Goal: Find specific page/section: Find specific page/section

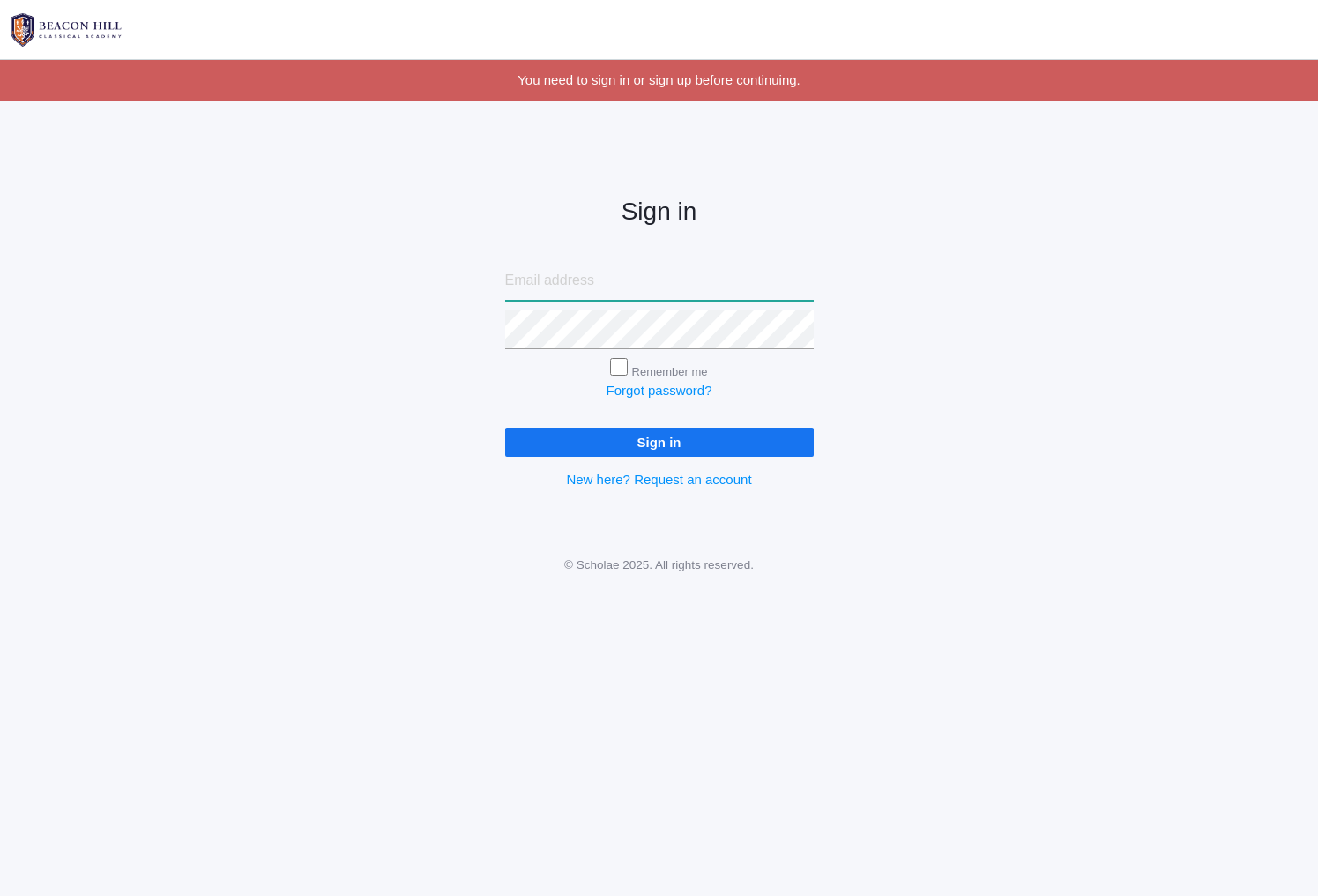
type input "[EMAIL_ADDRESS][DOMAIN_NAME]"
click at [658, 438] on input "Sign in" at bounding box center [659, 443] width 308 height 29
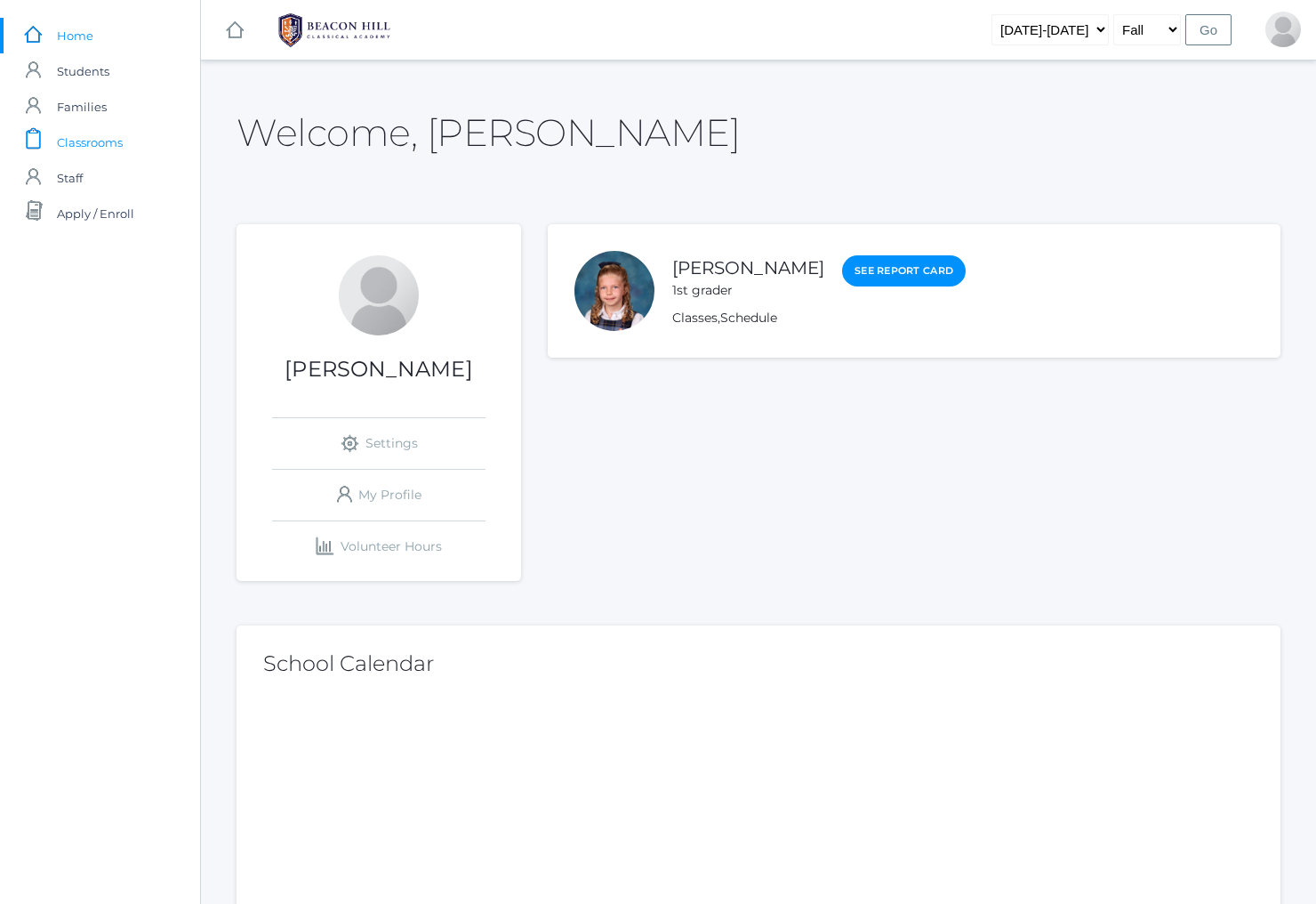
click at [101, 151] on span "Classrooms" at bounding box center [90, 143] width 66 height 35
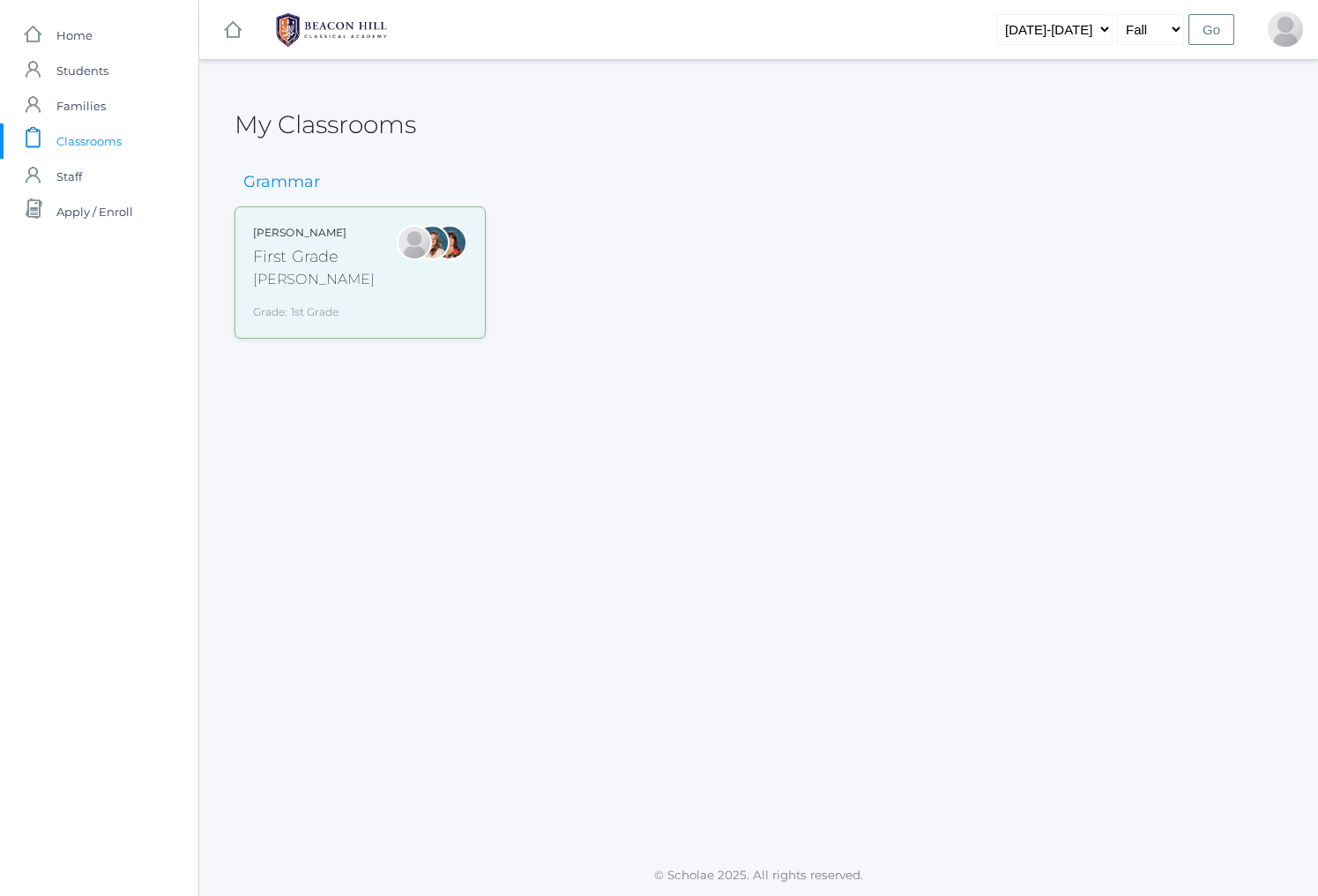
click at [435, 286] on div at bounding box center [432, 273] width 35 height 96
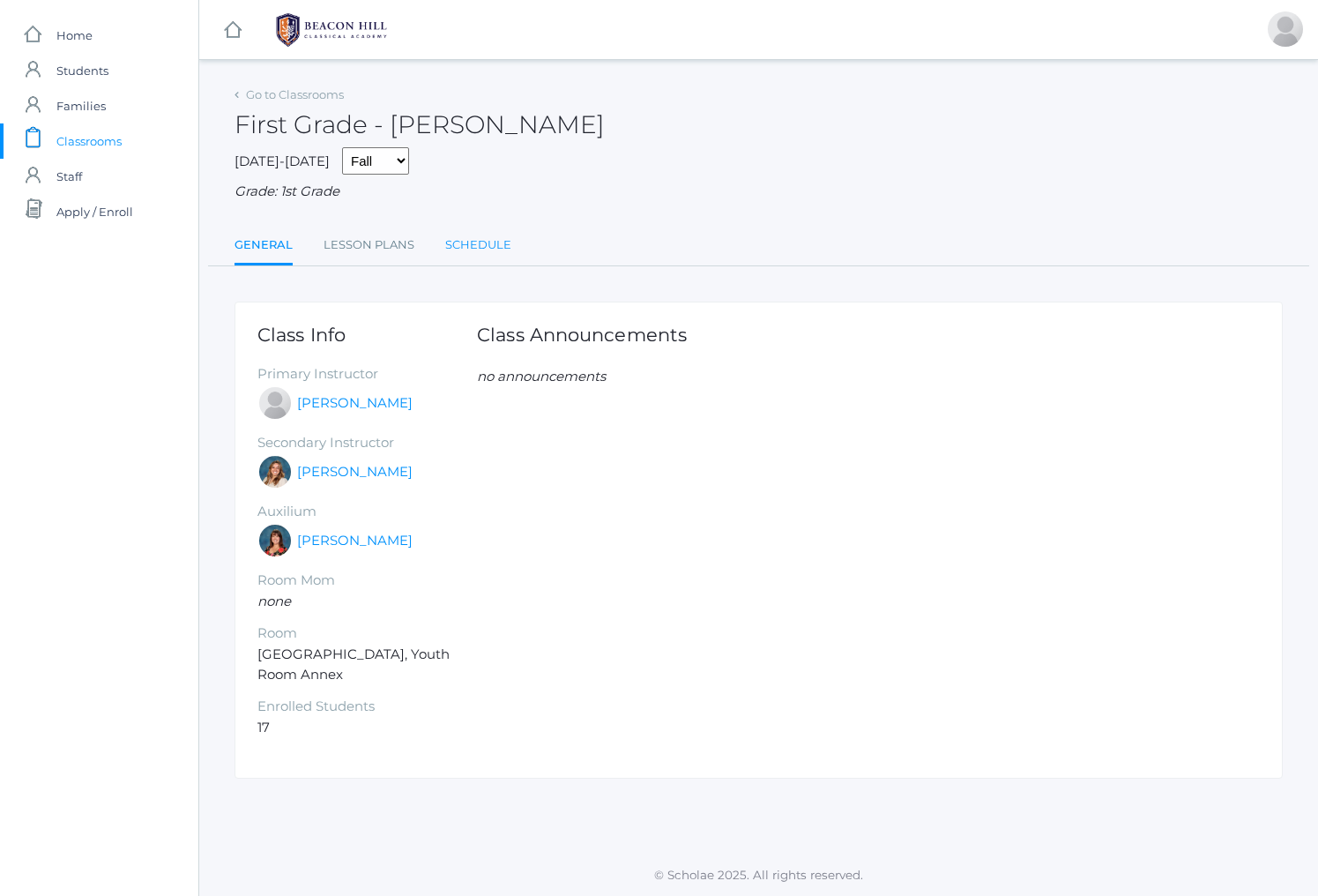
click at [492, 236] on link "Schedule" at bounding box center [479, 245] width 66 height 35
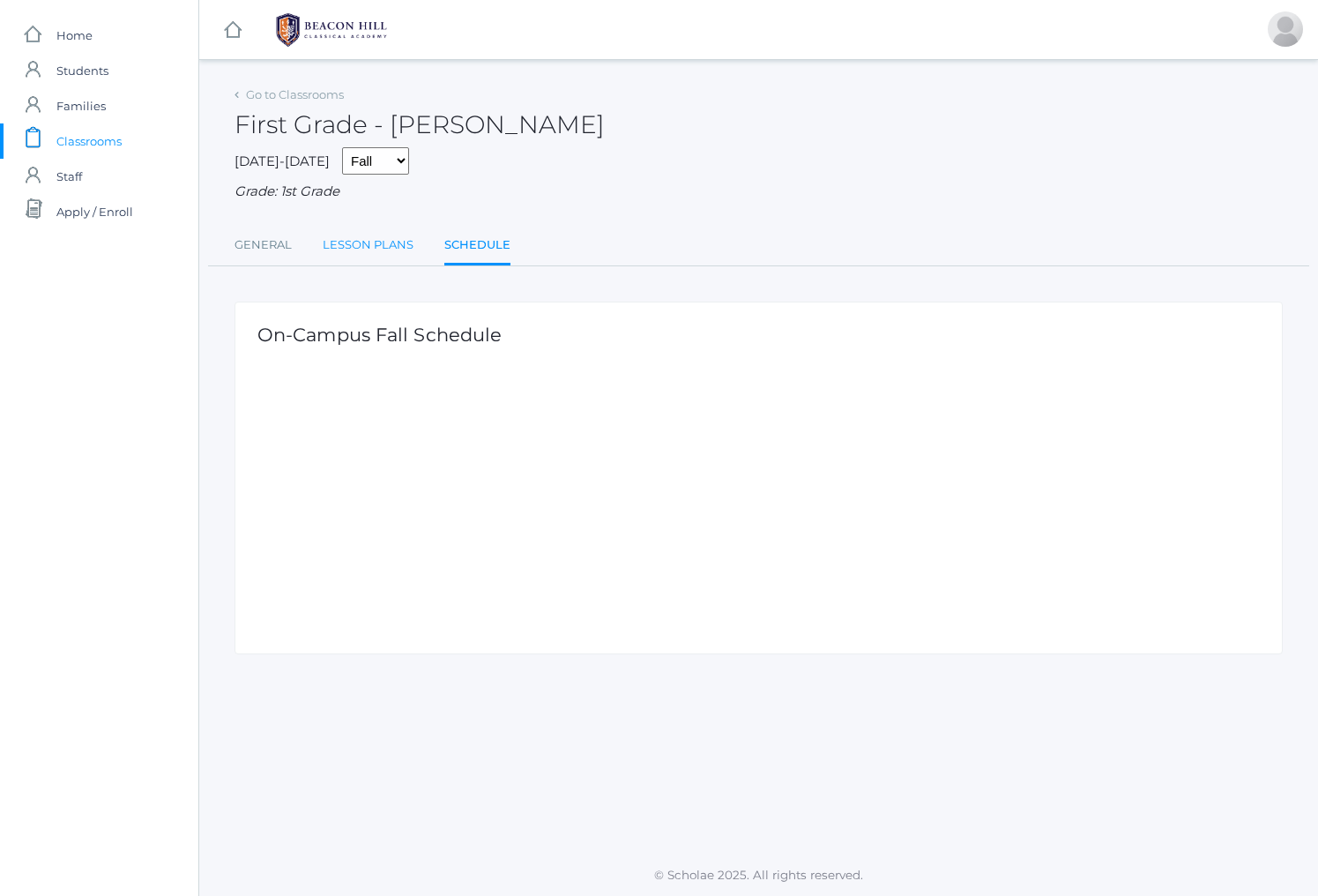
click at [382, 237] on link "Lesson Plans" at bounding box center [368, 245] width 91 height 35
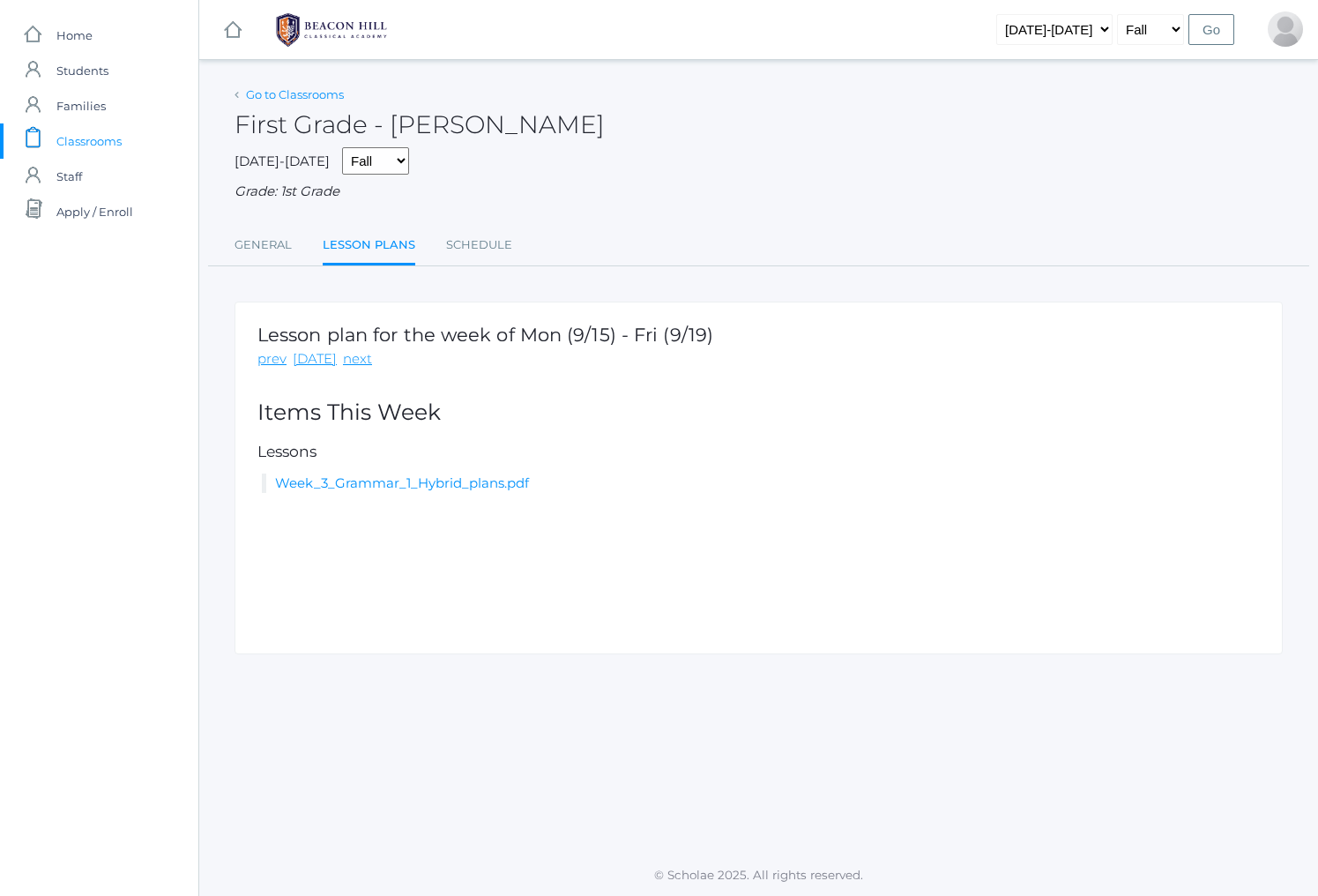
click at [323, 88] on link "Go to Classrooms" at bounding box center [294, 95] width 97 height 14
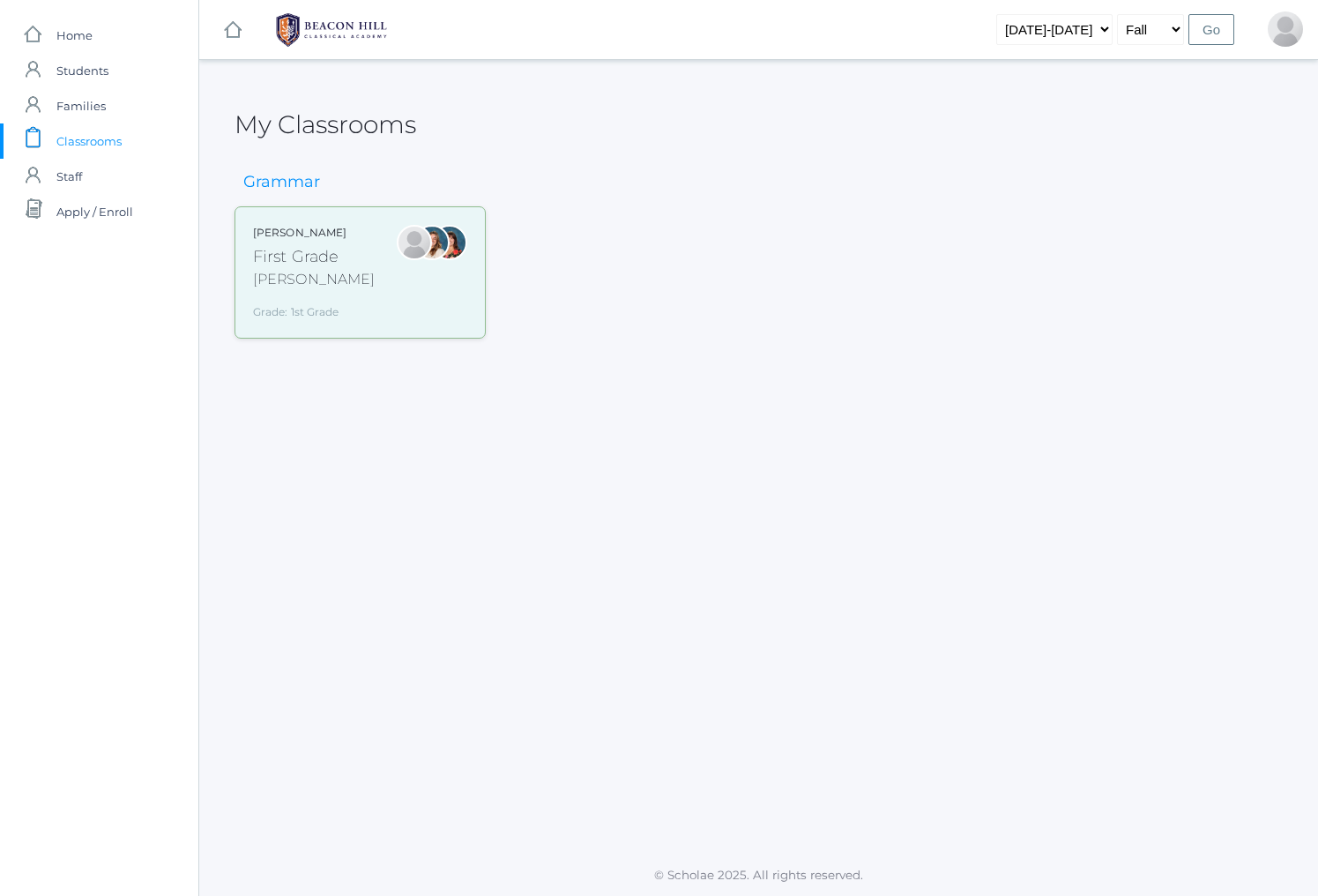
click at [368, 287] on div "Jaimie Watson First Grade Watson Grade: 1st Grade 01LA" at bounding box center [361, 273] width 214 height 96
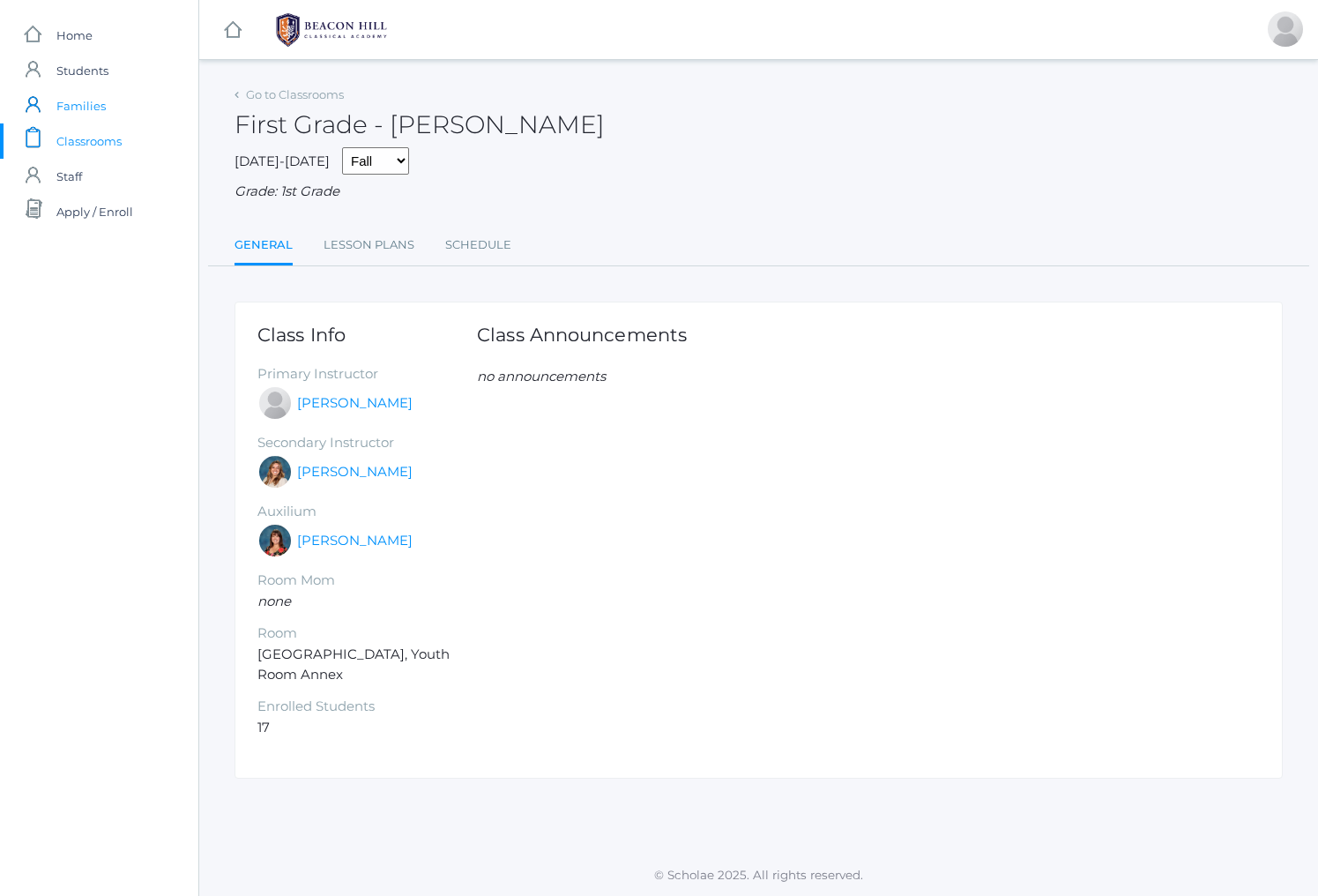
click at [100, 106] on span "Families" at bounding box center [81, 105] width 50 height 35
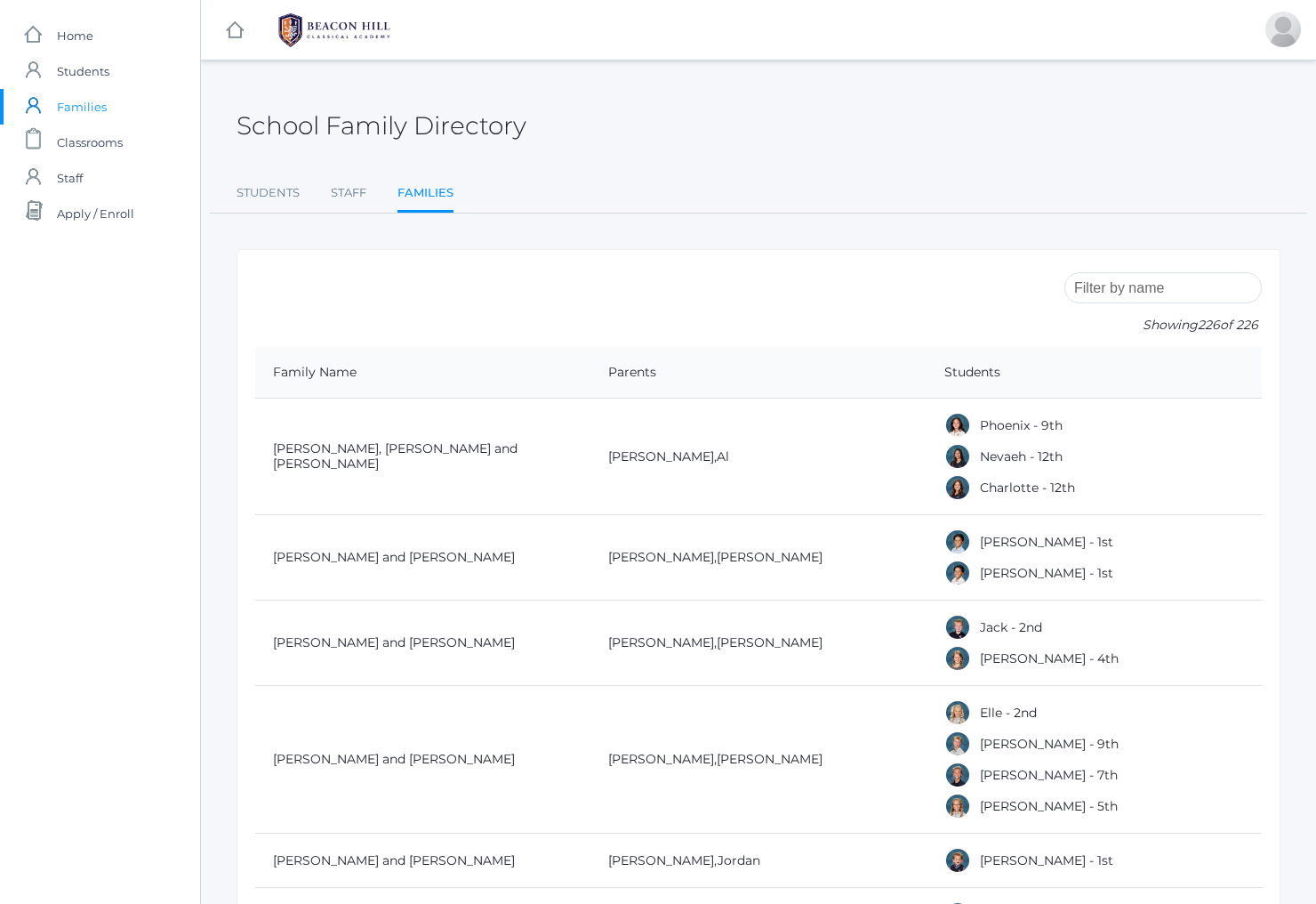
click at [1161, 284] on input "search" at bounding box center [1163, 288] width 198 height 31
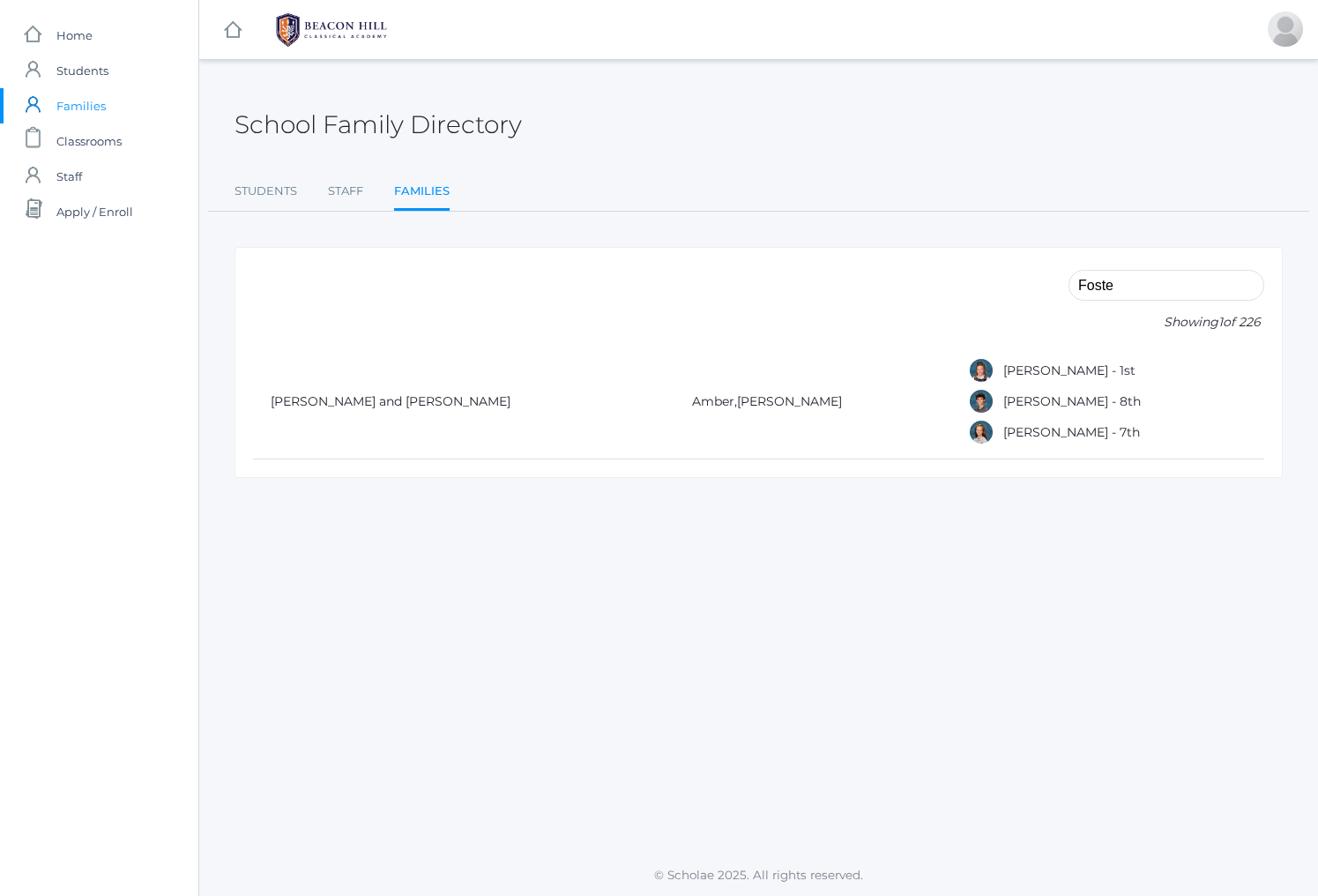
type input "Foster"
drag, startPoint x: 1140, startPoint y: 280, endPoint x: 1037, endPoint y: 278, distance: 103.0
click at [1037, 278] on form "Foster Showing 1 of 226" at bounding box center [758, 304] width 1011 height 78
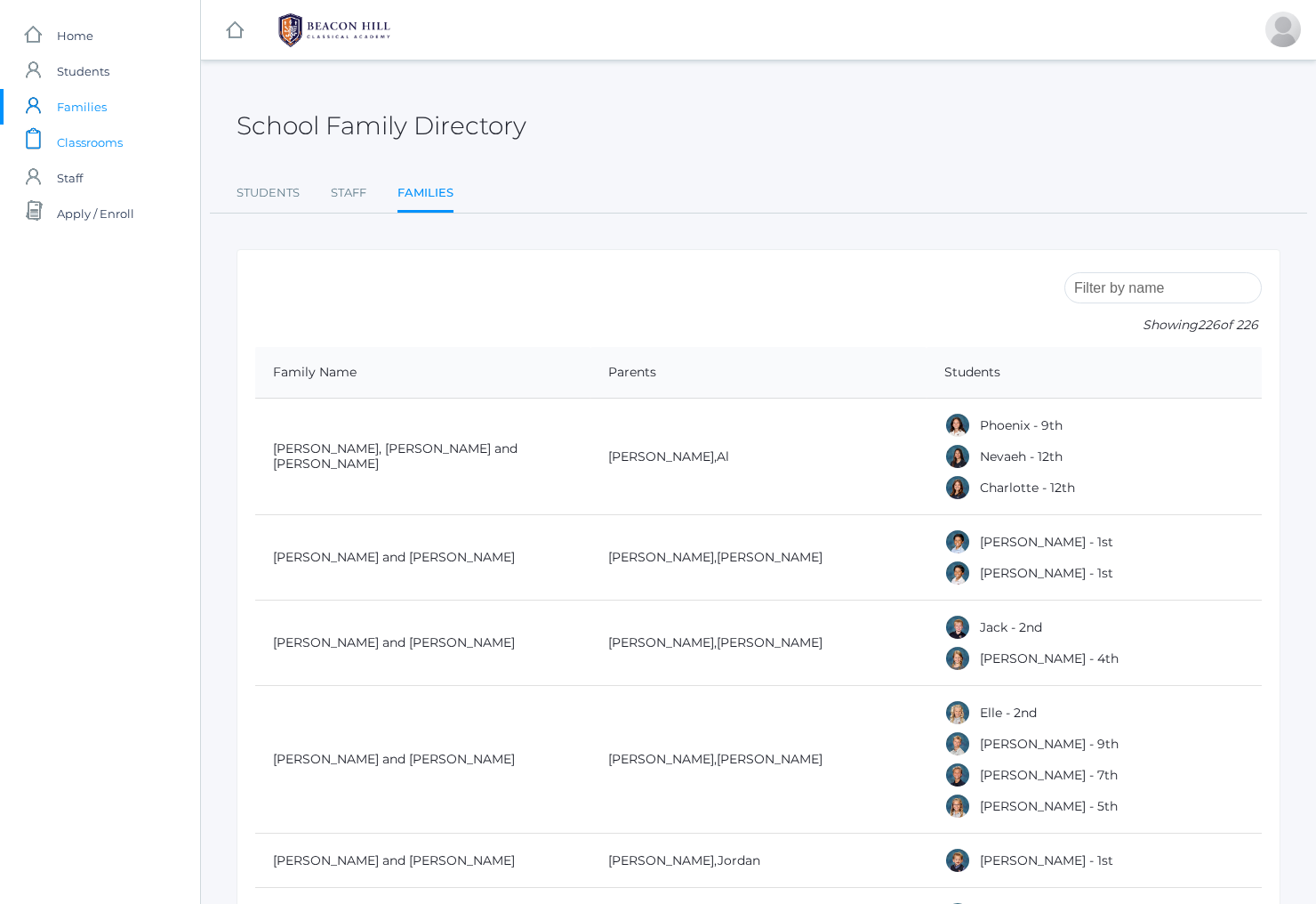
click at [89, 142] on span "Classrooms" at bounding box center [90, 143] width 66 height 35
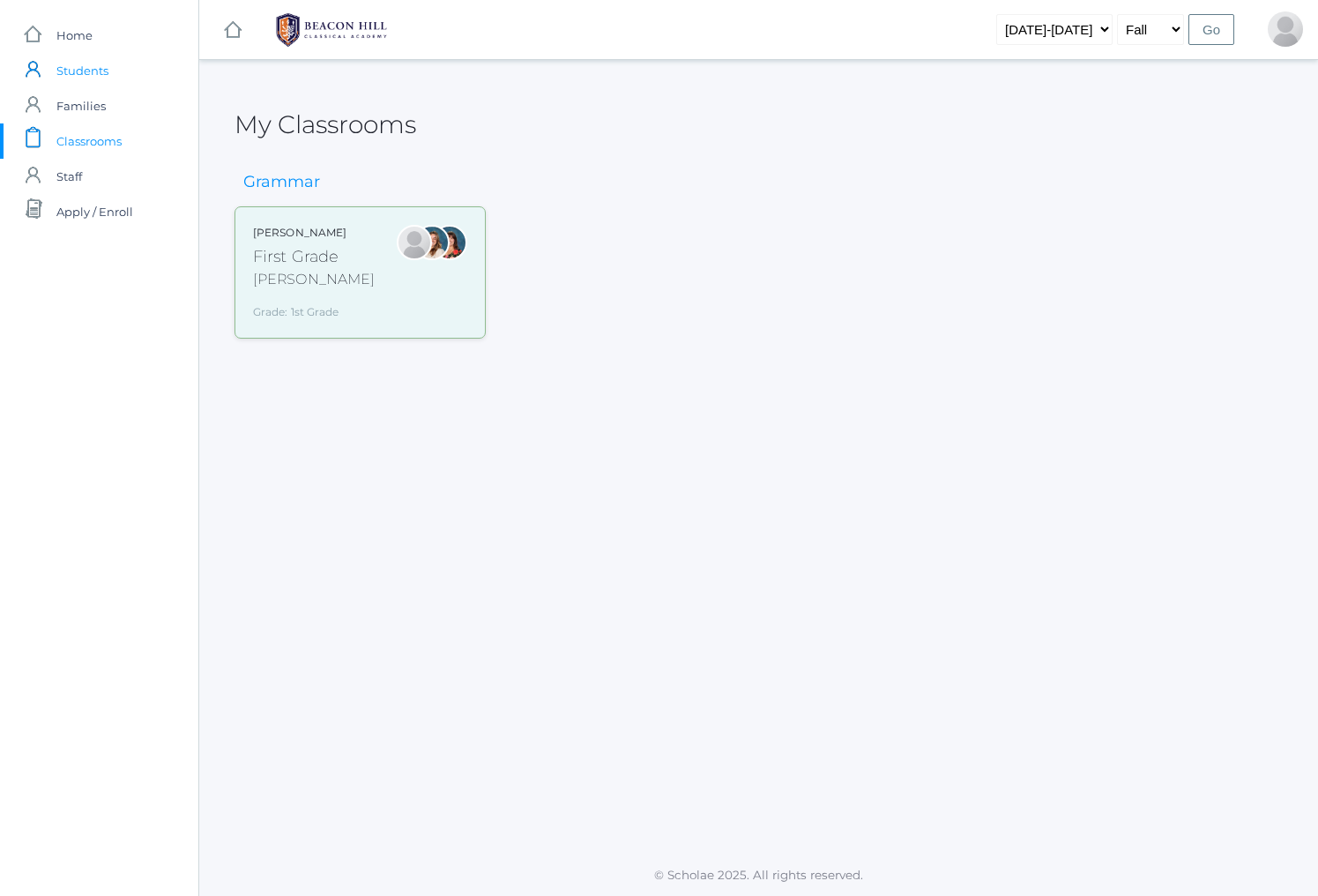
click at [105, 60] on span "Students" at bounding box center [82, 70] width 52 height 35
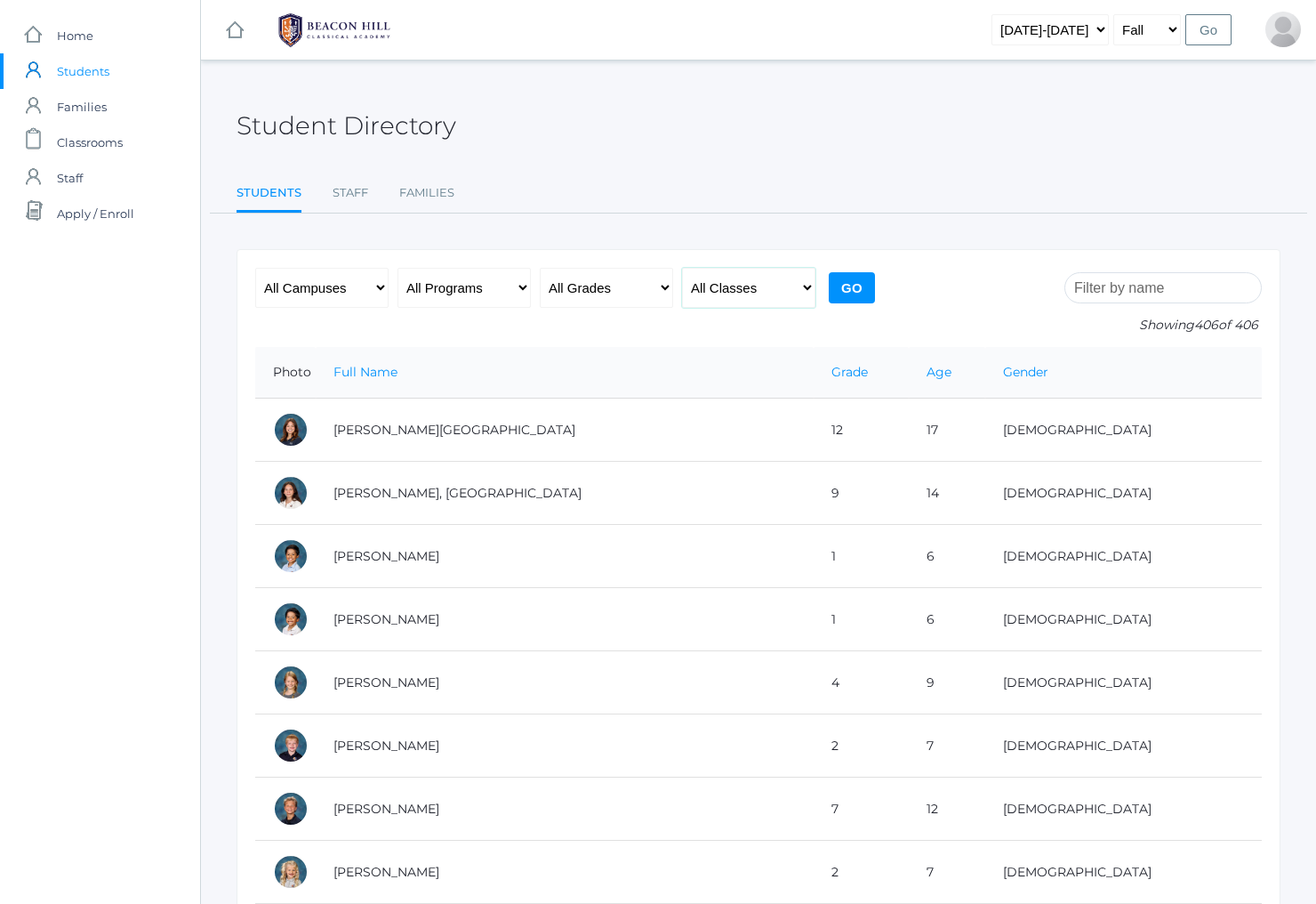
select select "1990"
click at [847, 283] on input "Go" at bounding box center [852, 288] width 46 height 31
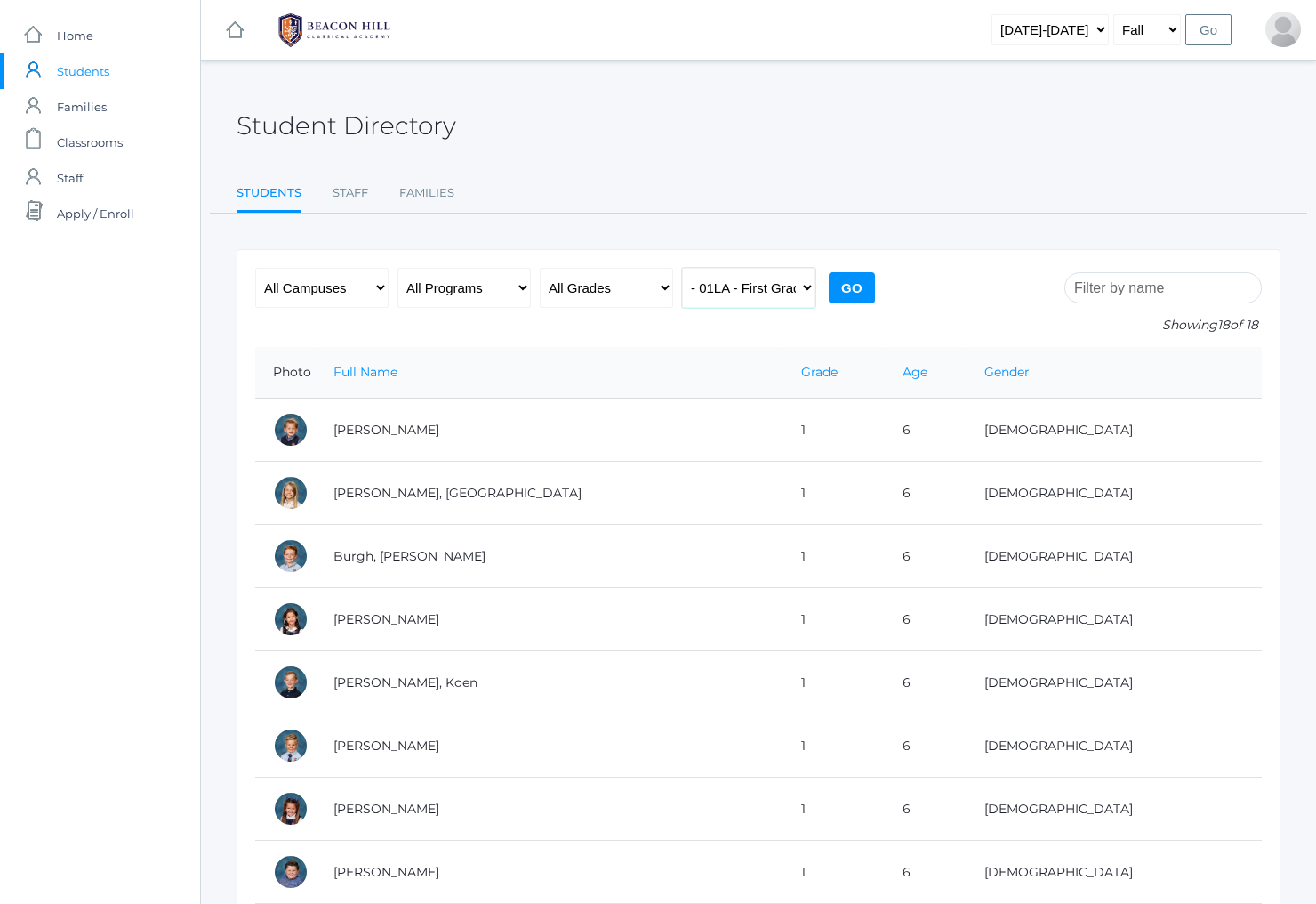
select select "1989"
click at [867, 284] on input "Go" at bounding box center [852, 288] width 46 height 31
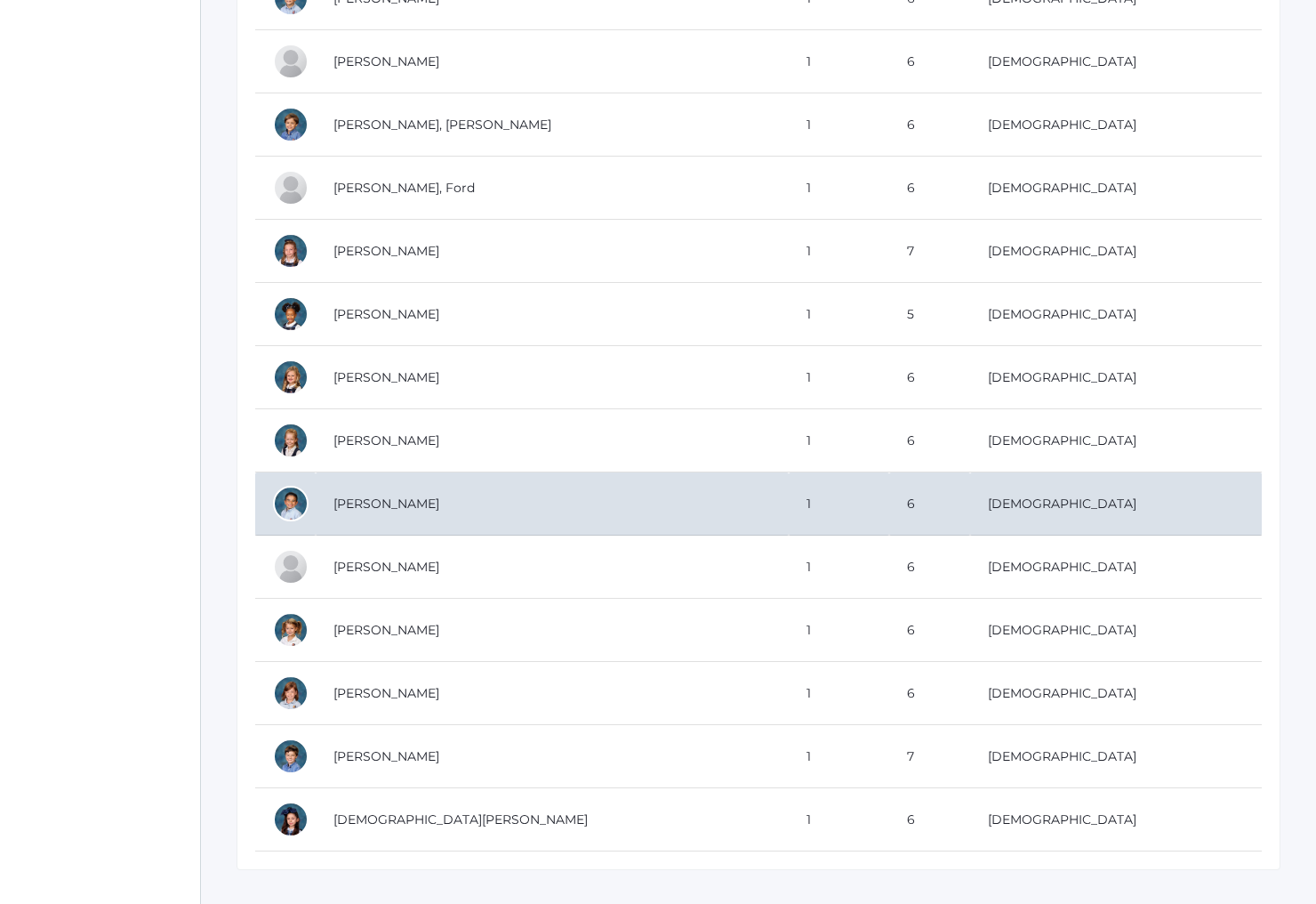
scroll to position [664, 0]
